Goal: Task Accomplishment & Management: Complete application form

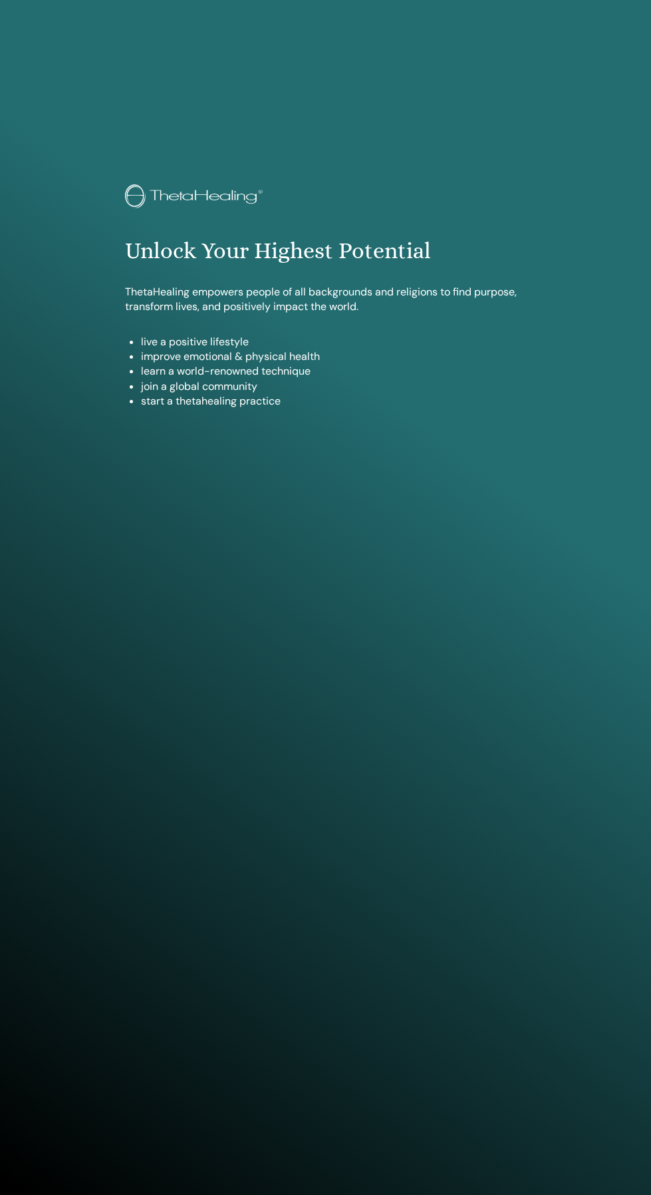
scroll to position [1086, 0]
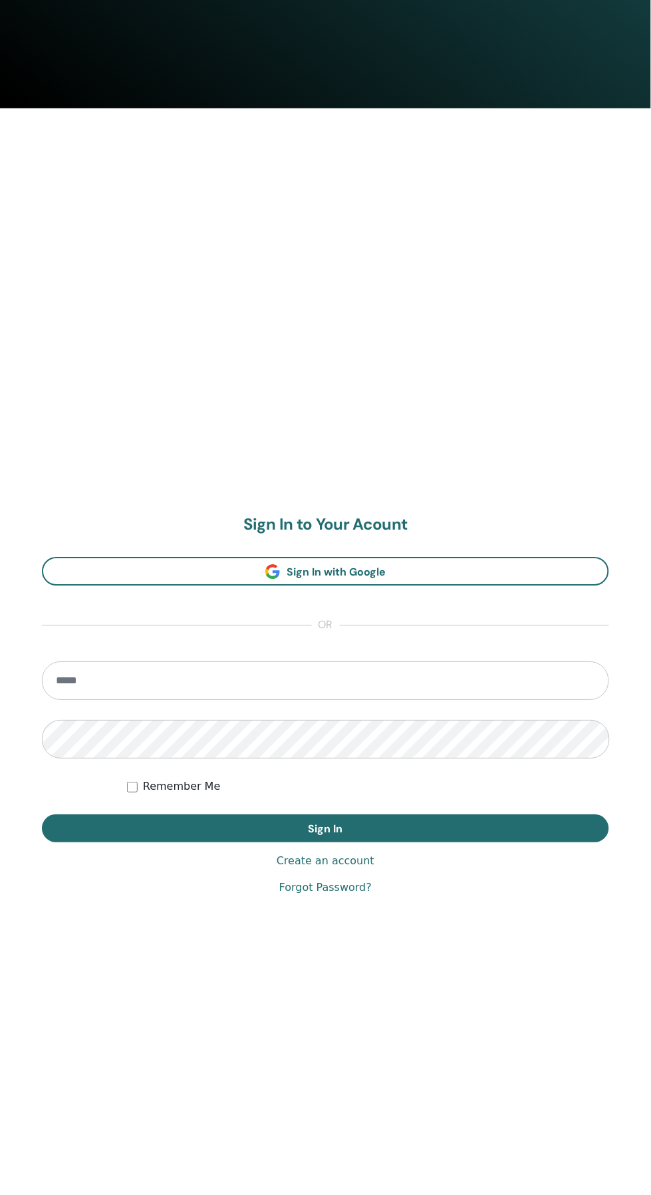
click at [403, 680] on input "email" at bounding box center [325, 681] width 567 height 39
type input "**********"
click at [42, 815] on button "Sign In" at bounding box center [325, 829] width 567 height 28
